Goal: Communication & Community: Answer question/provide support

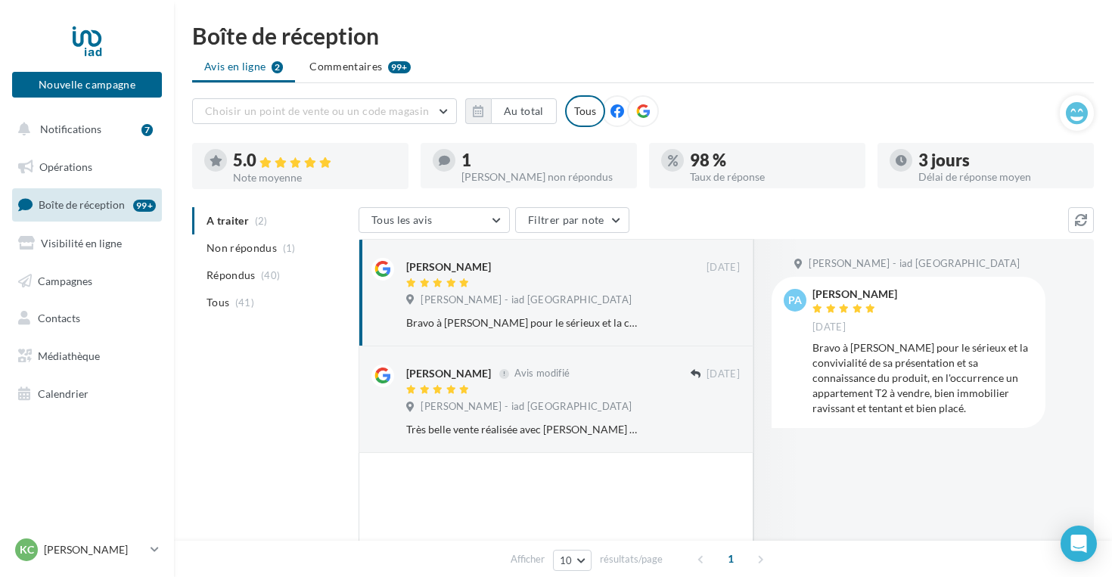
click at [499, 175] on div "[PERSON_NAME] non répondus" at bounding box center [542, 177] width 163 height 11
click at [446, 150] on div at bounding box center [444, 160] width 23 height 23
click at [449, 160] on icon at bounding box center [444, 160] width 11 height 11
click at [365, 70] on span "Commentaires" at bounding box center [345, 66] width 73 height 15
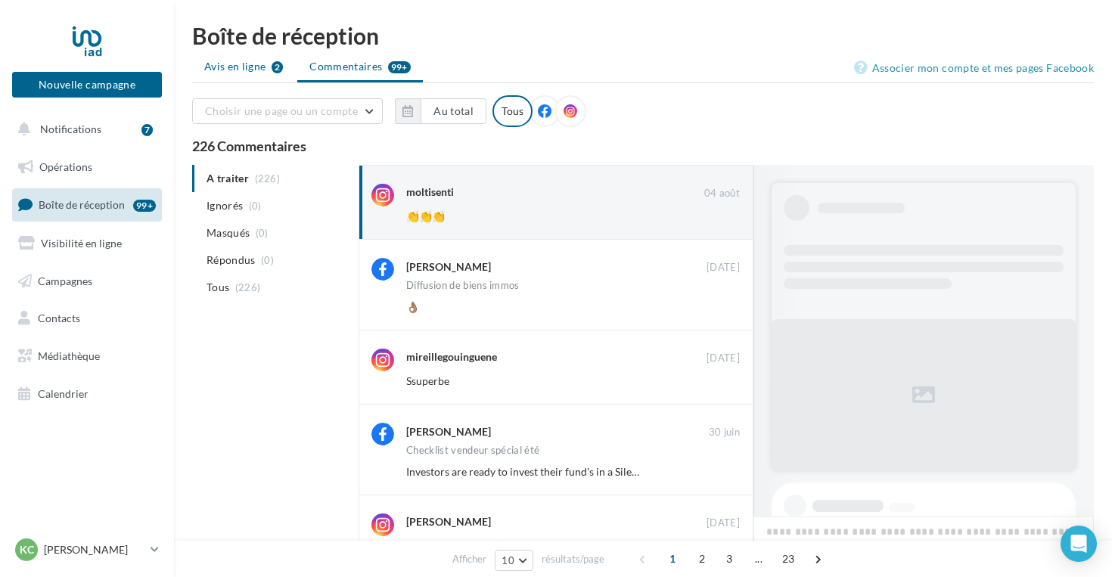
click at [240, 76] on li "Avis en ligne 2" at bounding box center [243, 66] width 103 height 27
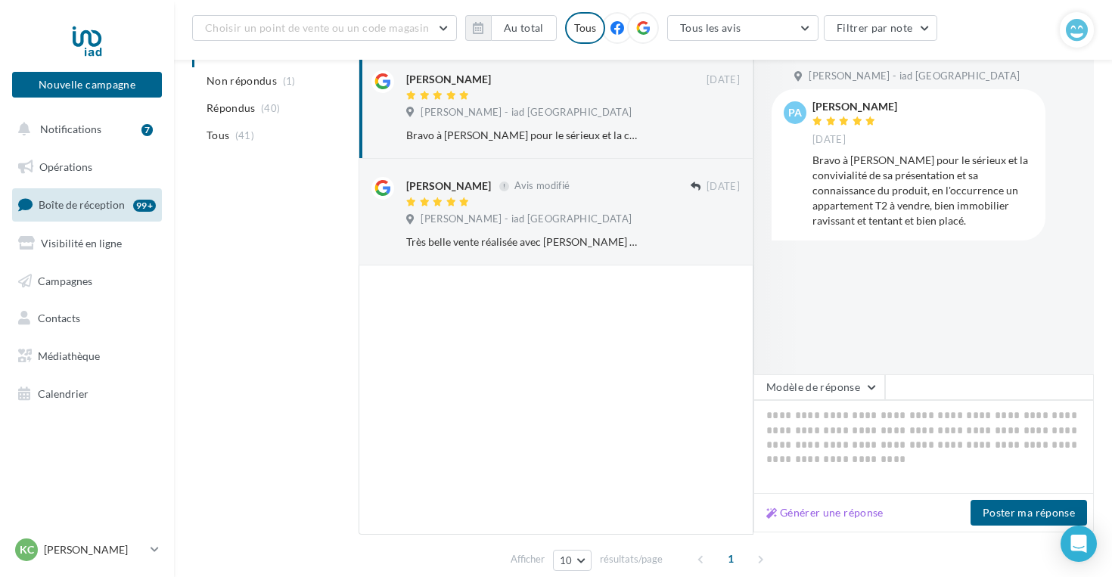
scroll to position [200, 0]
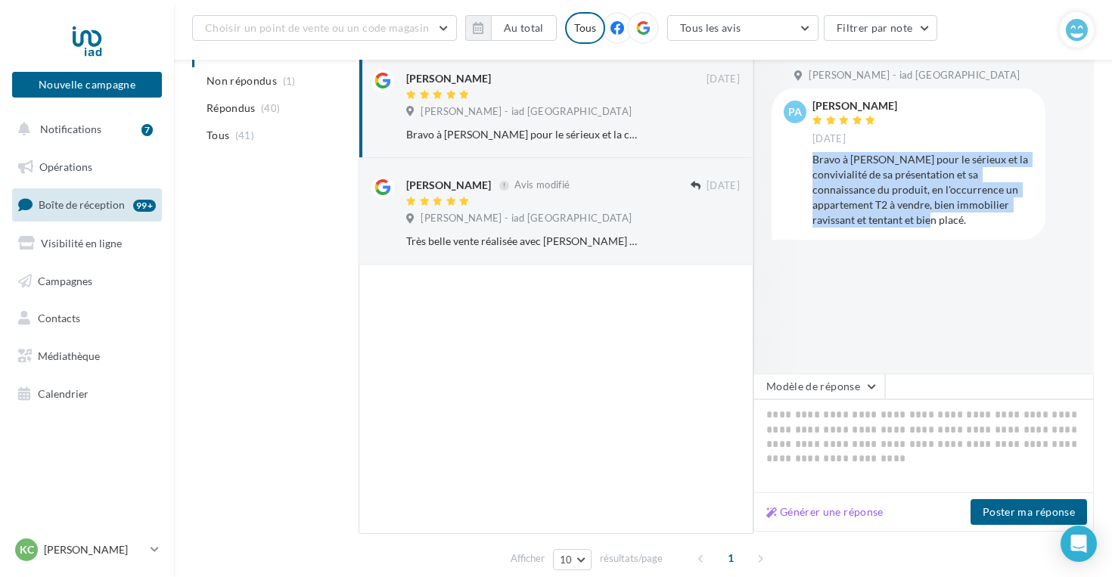
drag, startPoint x: 815, startPoint y: 152, endPoint x: 886, endPoint y: 232, distance: 107.2
click at [886, 232] on div "pa [PERSON_NAME] [DATE] [PERSON_NAME] à [PERSON_NAME] pour le sérieux et la con…" at bounding box center [909, 163] width 274 height 151
copy div "Bravo à [PERSON_NAME] pour le sérieux et la convivialité de sa présentation et …"
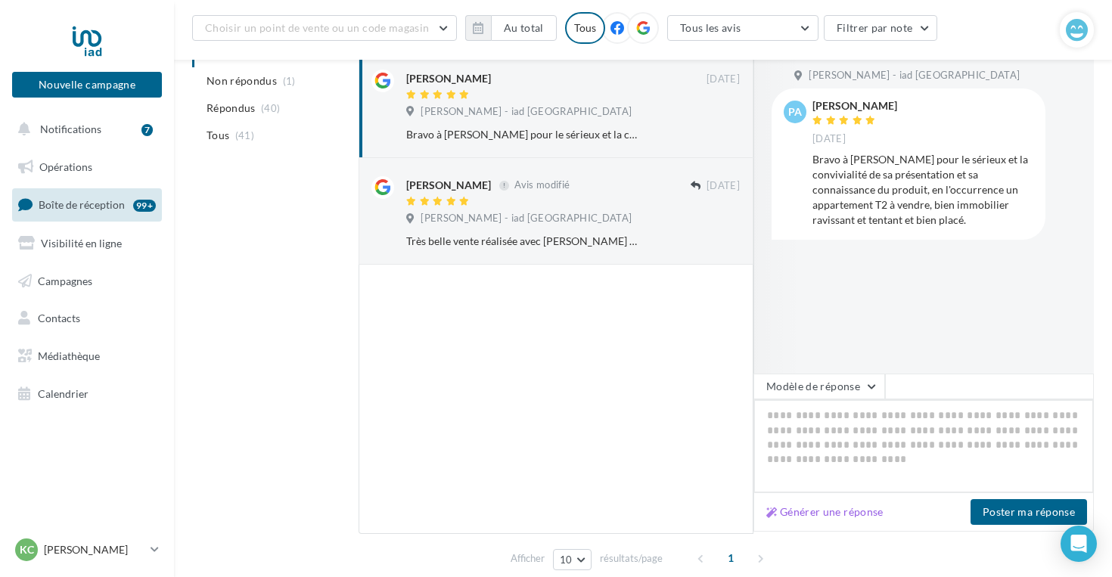
click at [872, 414] on textarea at bounding box center [923, 446] width 340 height 94
paste textarea "**********"
type textarea "**********"
